Goal: Task Accomplishment & Management: Manage account settings

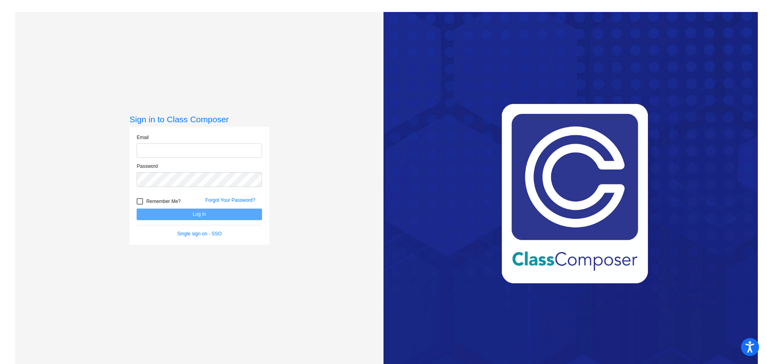
type input "[PERSON_NAME][EMAIL_ADDRESS][PERSON_NAME][DOMAIN_NAME]"
click at [137, 200] on div at bounding box center [140, 201] width 6 height 6
click at [139, 205] on input "Remember Me?" at bounding box center [139, 205] width 0 height 0
checkbox input "true"
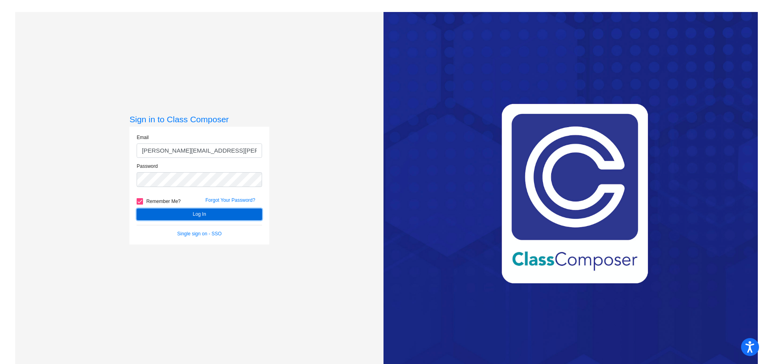
click at [188, 213] on button "Log In" at bounding box center [199, 215] width 125 height 12
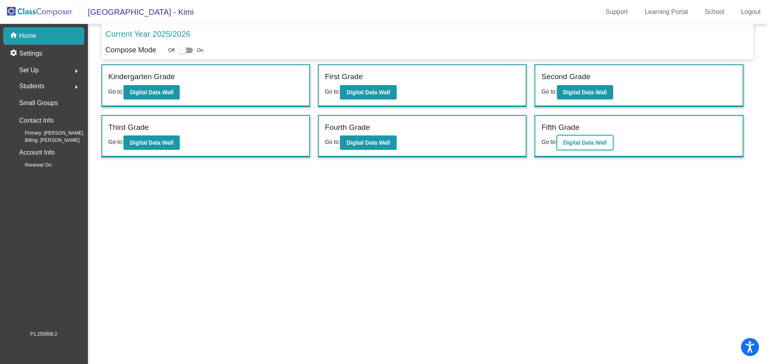
click at [582, 142] on b "Digital Data Wall" at bounding box center [585, 142] width 44 height 6
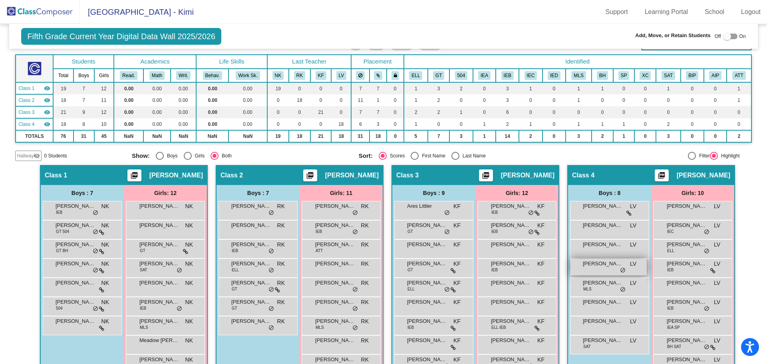
scroll to position [80, 0]
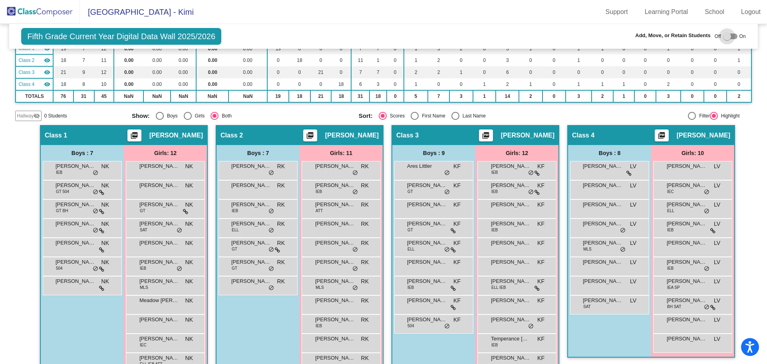
click at [723, 35] on div at bounding box center [727, 36] width 8 height 8
checkbox input "true"
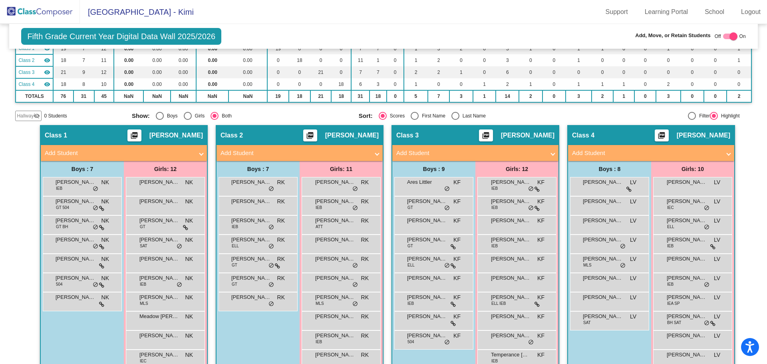
click at [727, 152] on span at bounding box center [728, 153] width 3 height 9
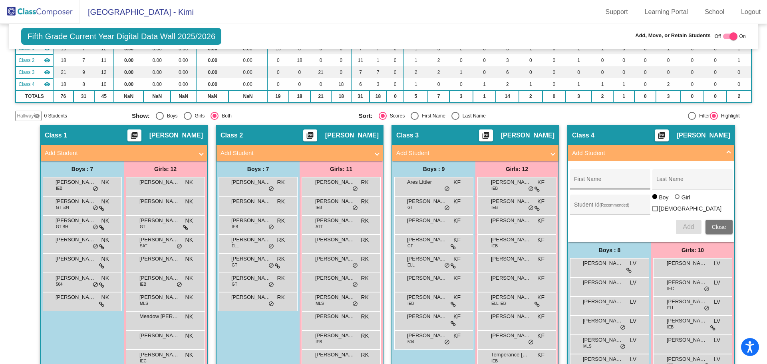
click at [581, 179] on div "First Name" at bounding box center [610, 181] width 72 height 16
click at [581, 182] on input "[PERSON_NAME]" at bounding box center [610, 182] width 72 height 6
click at [579, 181] on input "[PERSON_NAME]" at bounding box center [610, 182] width 72 height 6
click at [579, 182] on input "[PERSON_NAME]" at bounding box center [610, 182] width 72 height 6
type input "[PERSON_NAME]"
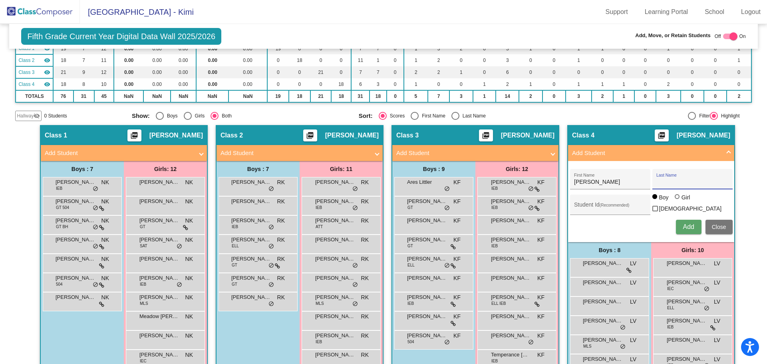
click at [661, 180] on input "Last Name" at bounding box center [692, 182] width 72 height 6
type input "[PERSON_NAME]"
click at [585, 207] on input "Student Id (Recommended)" at bounding box center [610, 208] width 72 height 6
type input "300049919"
click at [676, 199] on div at bounding box center [677, 196] width 5 height 5
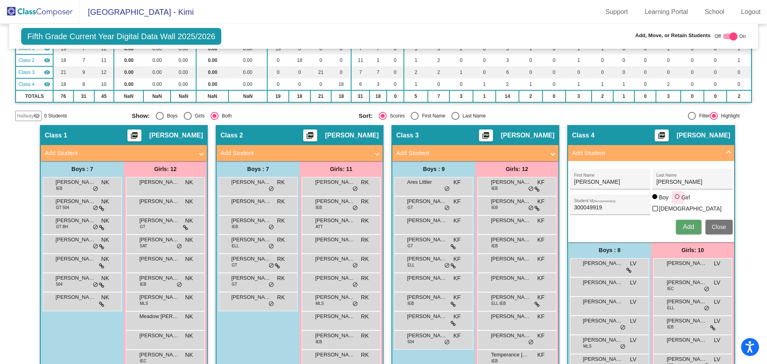
click at [678, 201] on input "Girl" at bounding box center [678, 201] width 0 height 0
radio input "true"
click at [688, 223] on span "Add" at bounding box center [688, 226] width 11 height 7
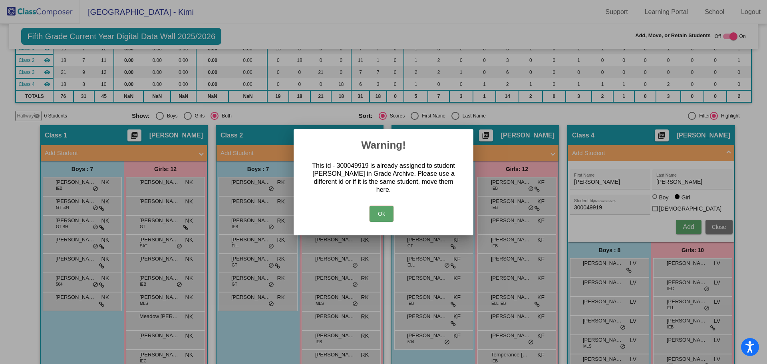
click at [382, 211] on button "Ok" at bounding box center [382, 214] width 24 height 16
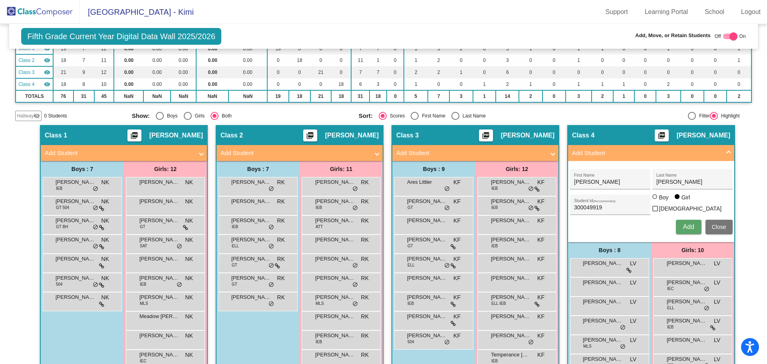
scroll to position [0, 0]
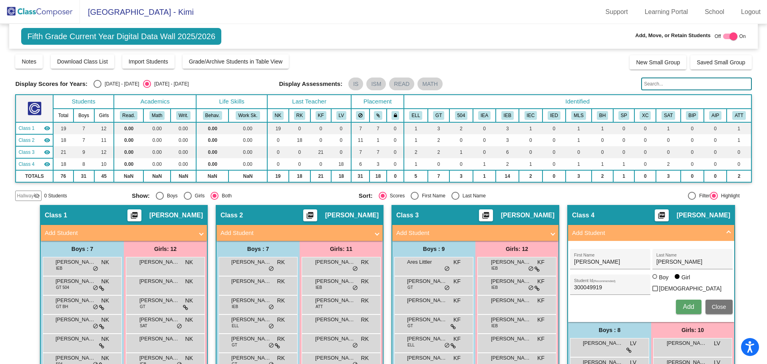
click at [123, 36] on span "Fifth Grade Current Year Digital Data Wall 2025/2026" at bounding box center [121, 36] width 200 height 17
click at [42, 12] on img at bounding box center [40, 12] width 80 height 24
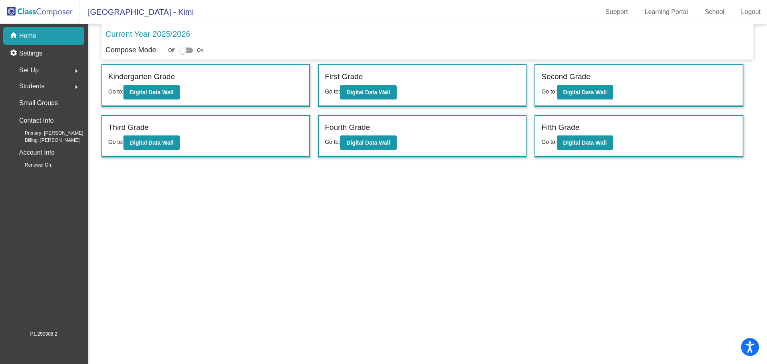
click at [32, 84] on span "Students" at bounding box center [31, 86] width 25 height 11
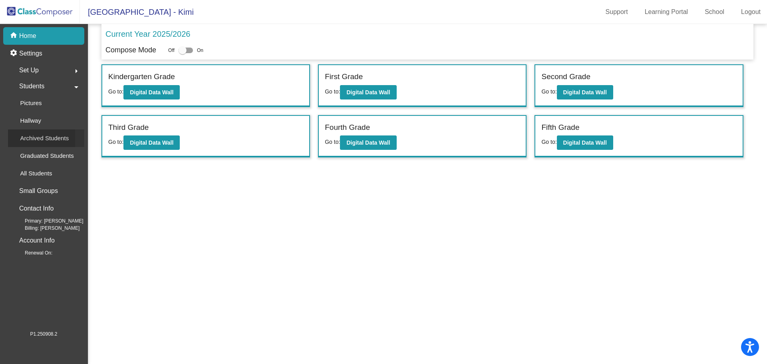
click at [32, 138] on p "Archived Students" at bounding box center [44, 138] width 49 height 10
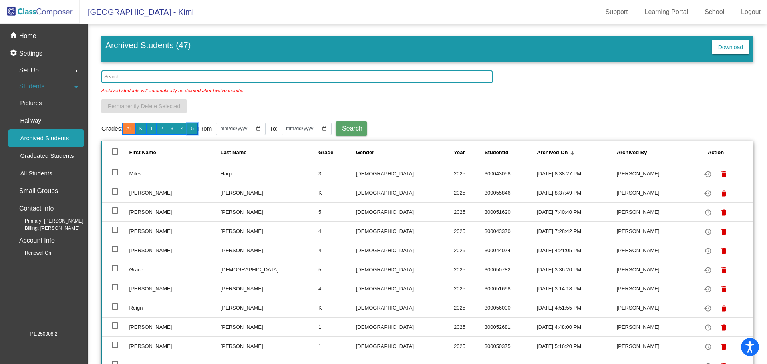
click at [195, 128] on button "5" at bounding box center [192, 129] width 11 height 12
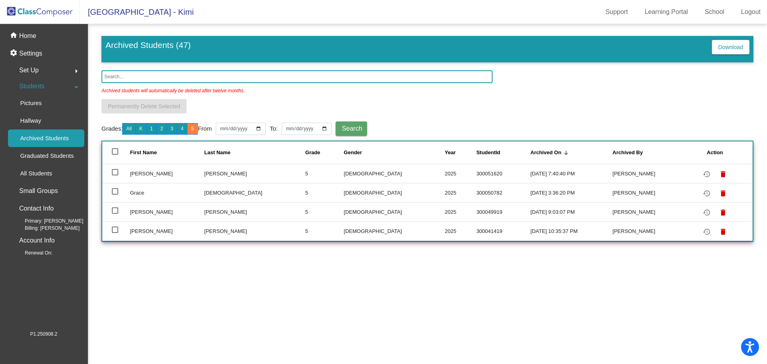
click at [115, 209] on div at bounding box center [115, 210] width 6 height 6
click at [115, 214] on input "select row 4" at bounding box center [115, 214] width 0 height 0
checkbox input "true"
click at [702, 209] on mat-icon "restore" at bounding box center [707, 213] width 10 height 10
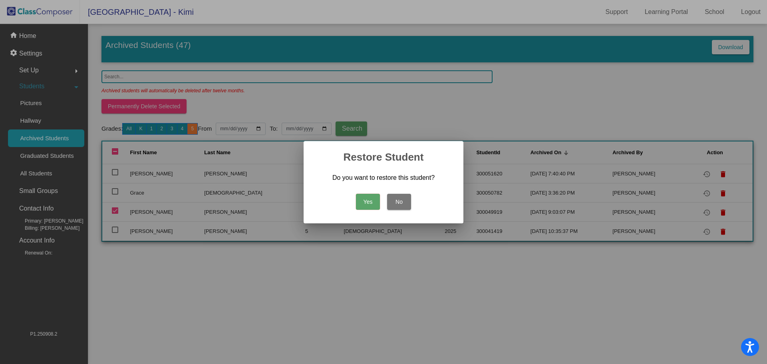
click at [368, 202] on button "Yes" at bounding box center [368, 202] width 24 height 16
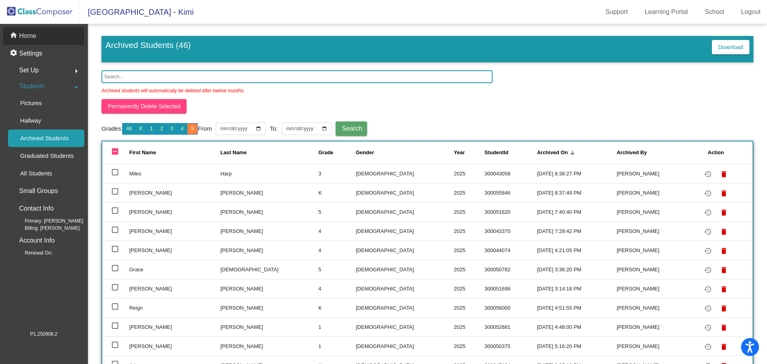
click at [30, 37] on p "Home" at bounding box center [27, 36] width 17 height 10
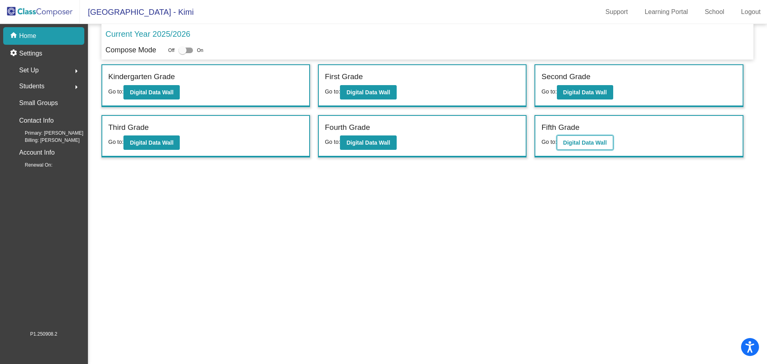
click at [583, 141] on b "Digital Data Wall" at bounding box center [585, 142] width 44 height 6
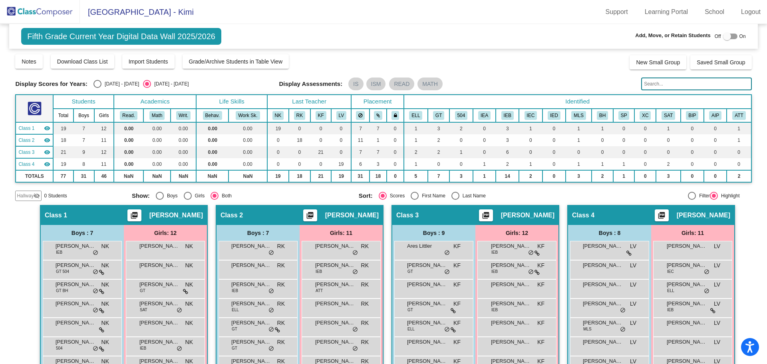
scroll to position [40, 0]
